Goal: Transaction & Acquisition: Purchase product/service

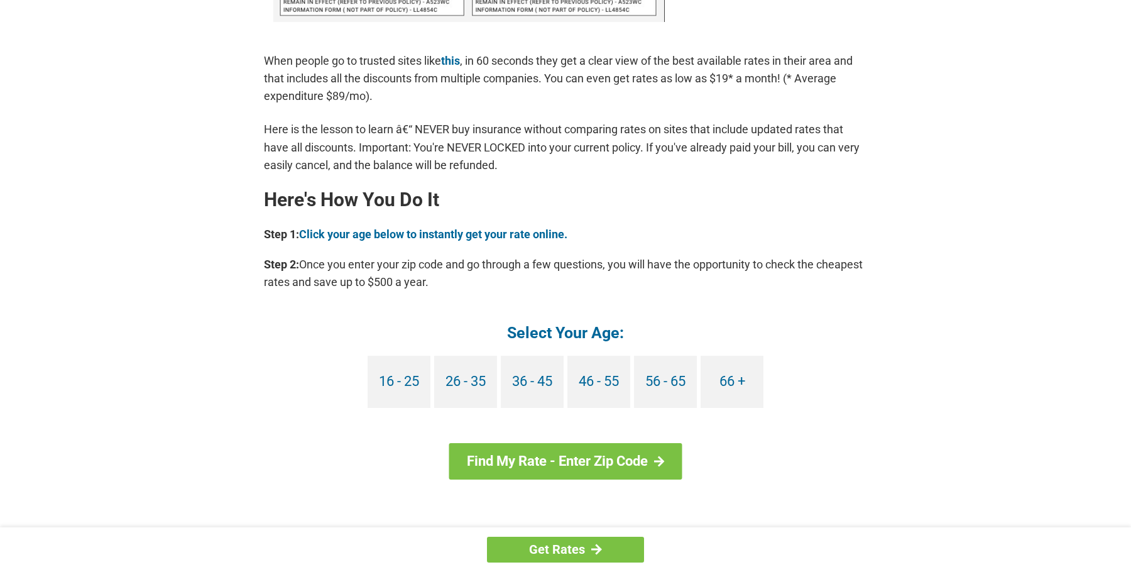
scroll to position [1005, 0]
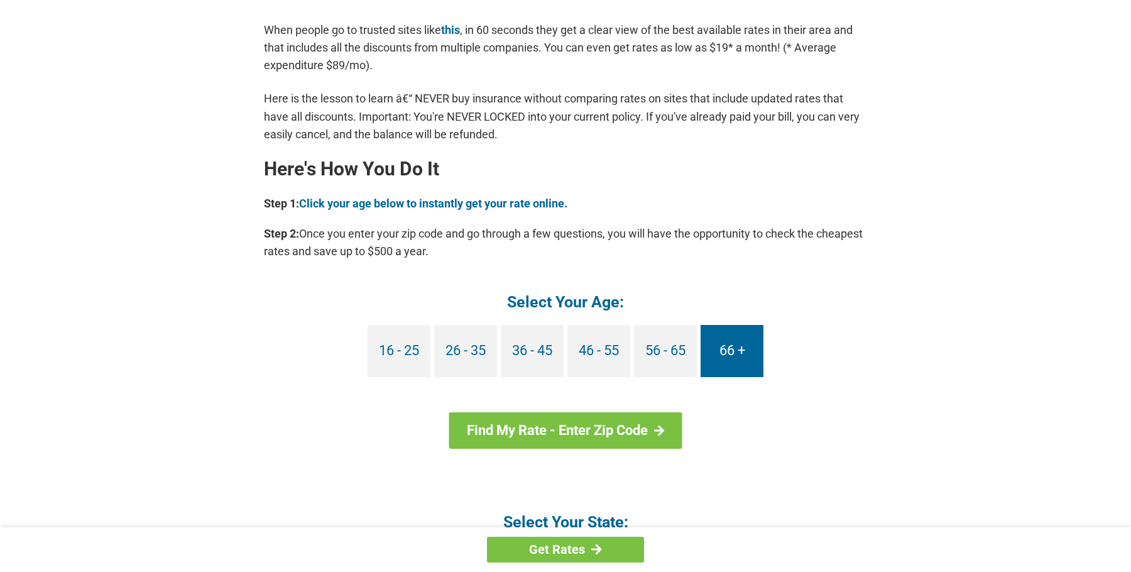
click at [734, 351] on link "66 +" at bounding box center [732, 351] width 63 height 52
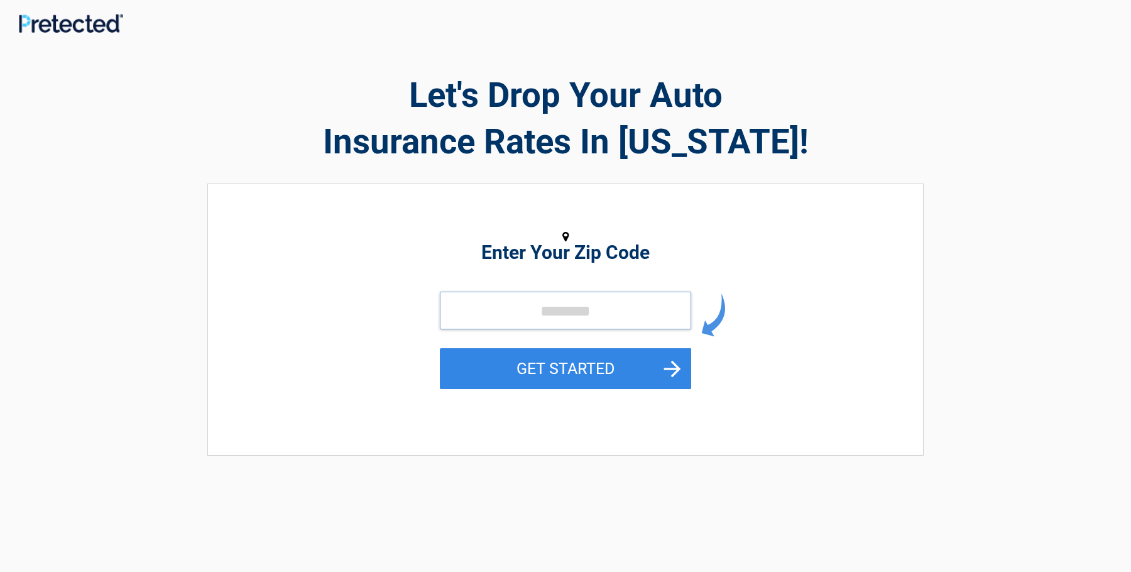
click at [575, 312] on input "tel" at bounding box center [565, 311] width 251 height 38
type input "*****"
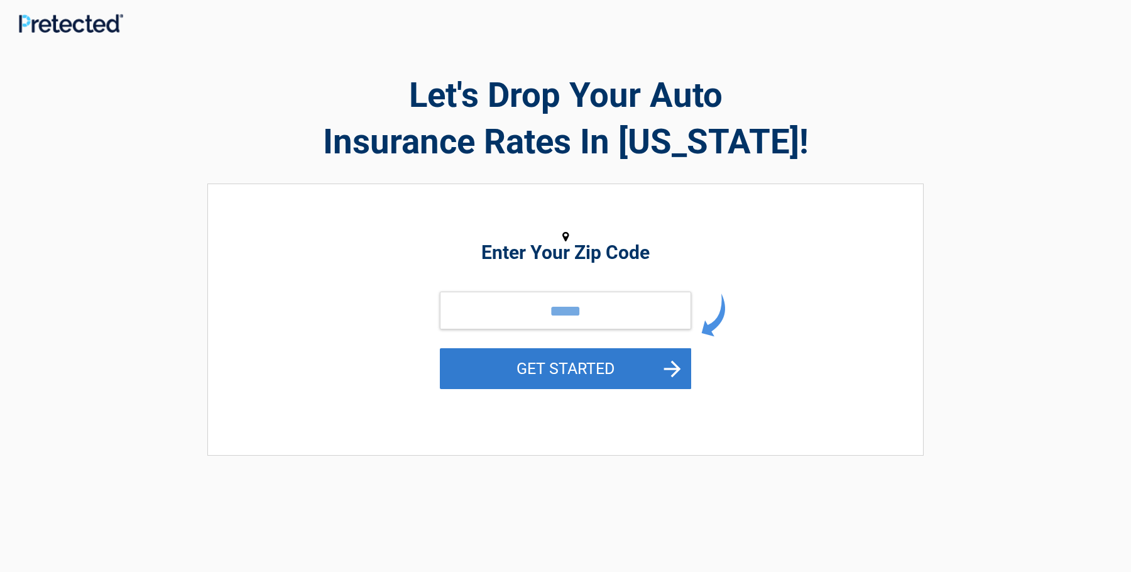
click at [564, 361] on button "GET STARTED" at bounding box center [565, 368] width 251 height 41
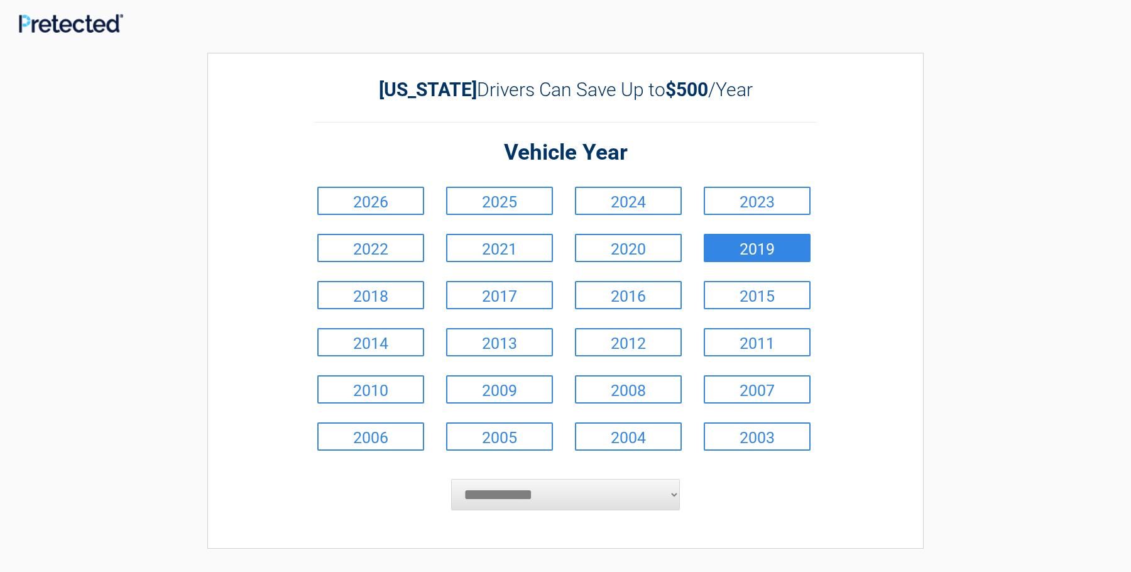
click at [760, 249] on link "2019" at bounding box center [757, 248] width 107 height 28
